Goal: Download file/media

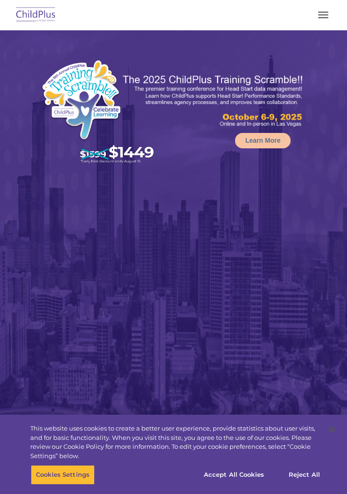
select select "MEDIUM"
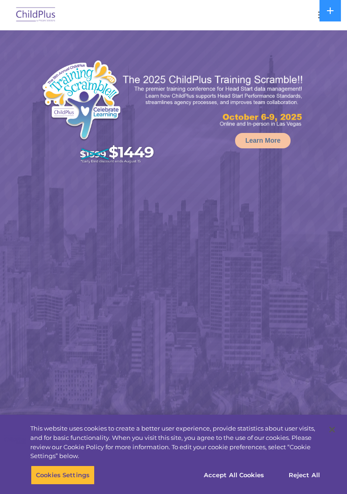
select select "MEDIUM"
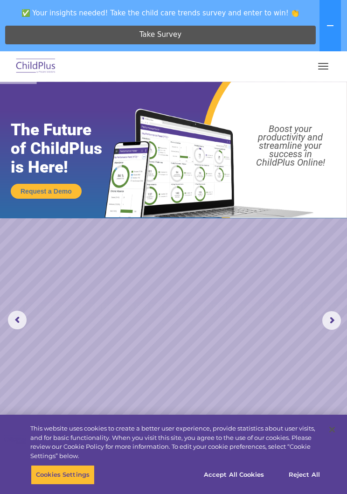
click at [318, 60] on button "button" at bounding box center [323, 66] width 20 height 15
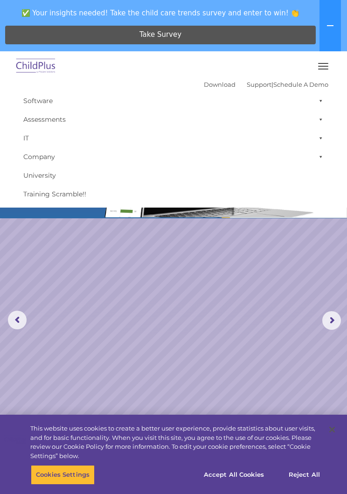
click at [205, 82] on link "Download" at bounding box center [220, 84] width 32 height 7
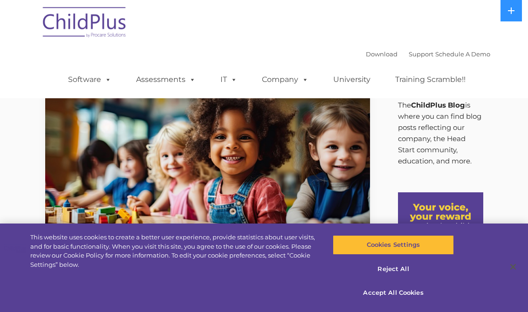
click at [366, 54] on link "Download" at bounding box center [382, 53] width 32 height 7
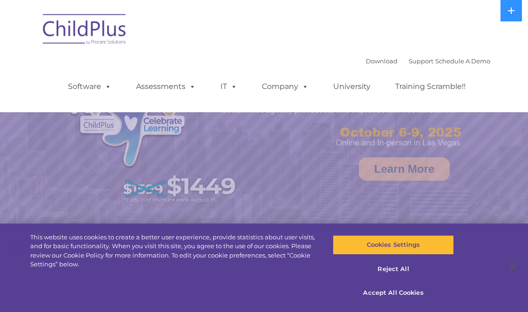
select select "MEDIUM"
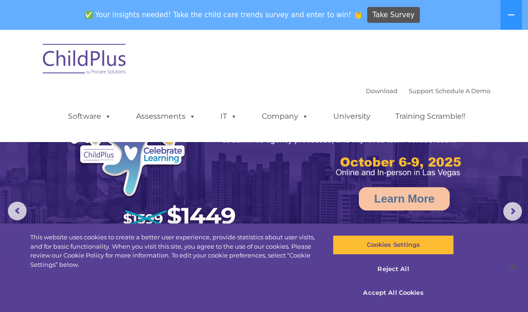
click at [368, 92] on link "Download" at bounding box center [382, 90] width 32 height 7
